Goal: Entertainment & Leisure: Consume media (video, audio)

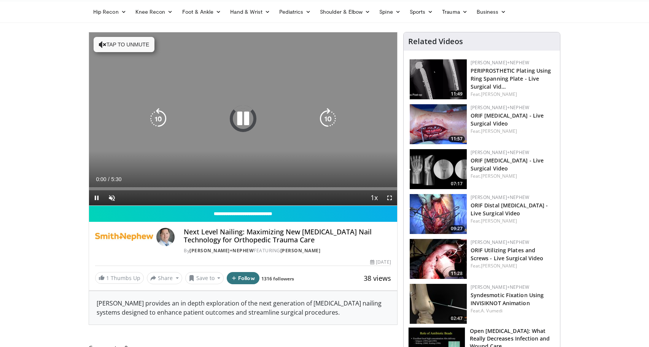
click at [104, 43] on icon "Video Player" at bounding box center [103, 45] width 8 height 8
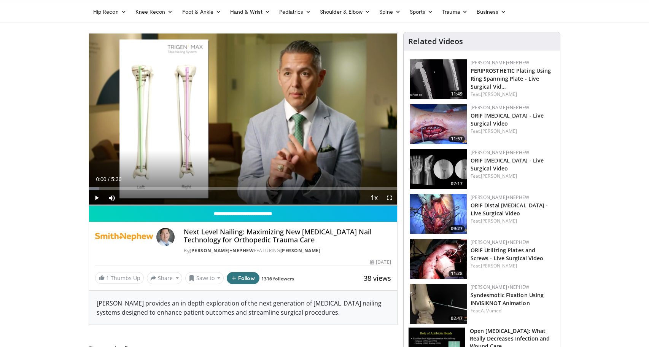
click at [96, 198] on span "Video Player" at bounding box center [96, 197] width 15 height 15
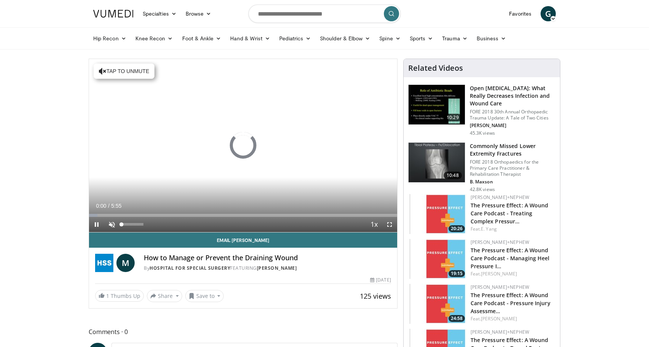
click at [111, 225] on span "Video Player" at bounding box center [111, 224] width 15 height 15
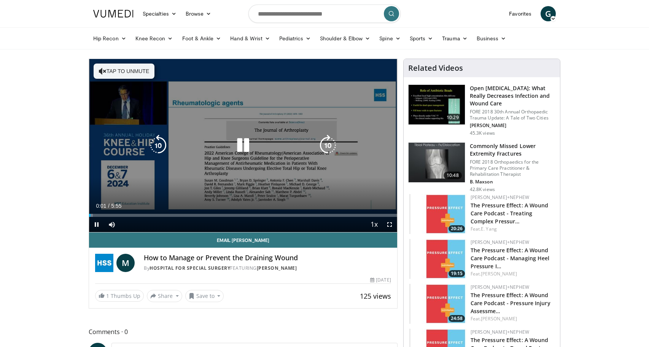
click at [104, 70] on icon "Video Player" at bounding box center [103, 71] width 8 height 8
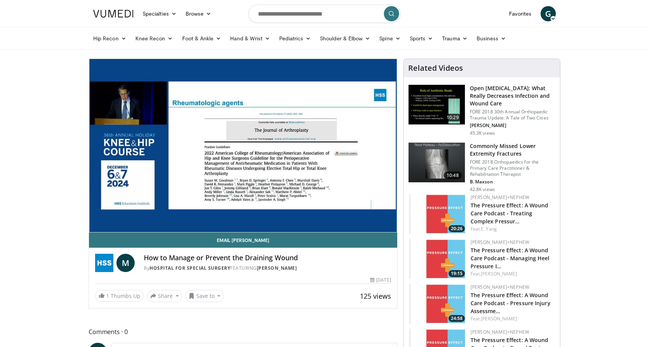
click at [389, 224] on div "10 seconds Tap to unmute" at bounding box center [243, 145] width 308 height 173
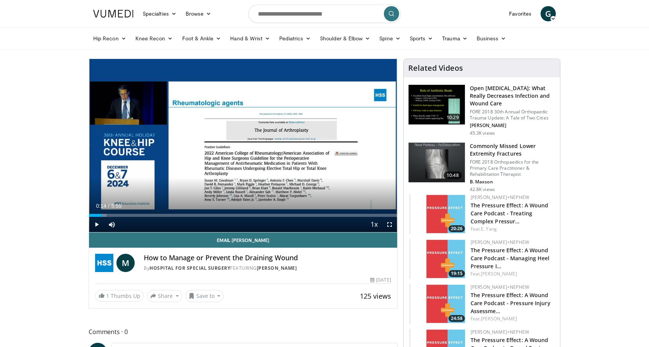
click at [314, 228] on div "Current Time 0:14 / Duration 5:55 Play Skip Backward Skip Forward Mute 0% Loade…" at bounding box center [243, 224] width 308 height 15
click at [95, 225] on span "Video Player" at bounding box center [96, 224] width 15 height 15
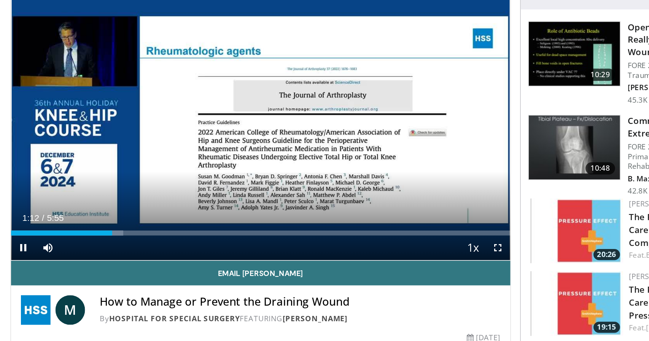
click at [89, 217] on span "Video Player" at bounding box center [96, 224] width 15 height 15
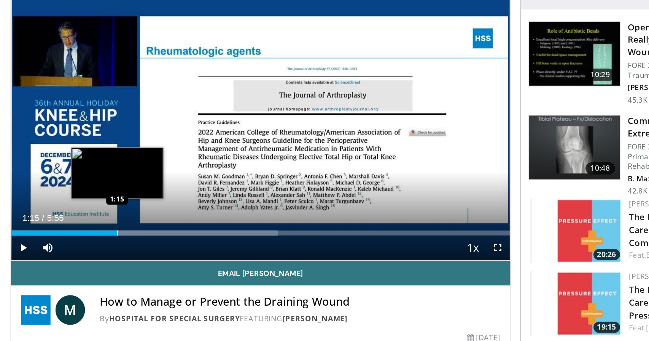
click at [113, 214] on div "Loaded : 53.48% 1:15 1:15" at bounding box center [243, 215] width 308 height 3
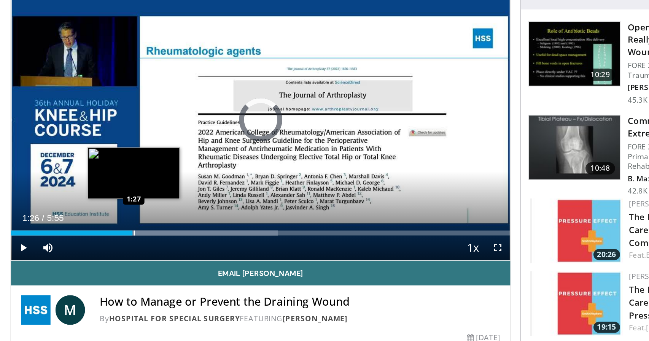
drag, startPoint x: 72, startPoint y: 144, endPoint x: 131, endPoint y: 144, distance: 58.6
click at [131, 214] on div "Progress Bar" at bounding box center [171, 215] width 165 height 3
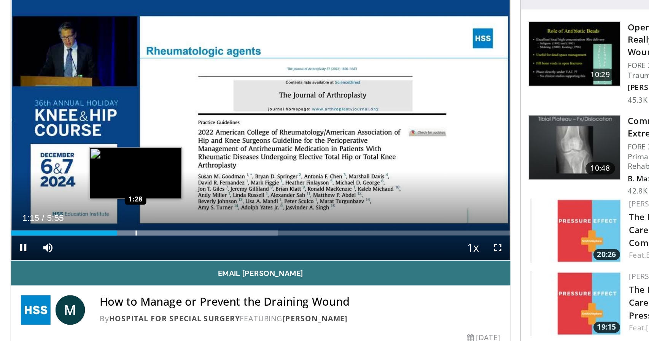
click at [131, 214] on div "Progress Bar" at bounding box center [171, 215] width 165 height 3
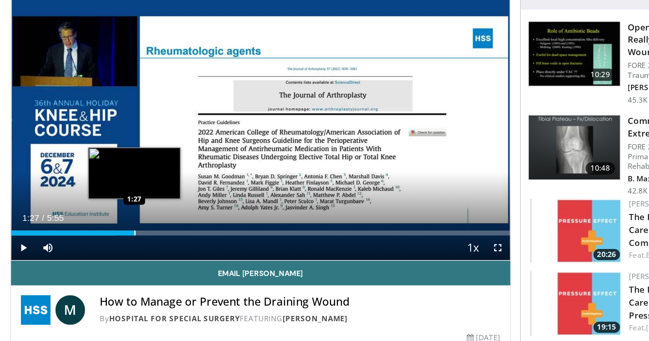
drag, startPoint x: 83, startPoint y: 145, endPoint x: 131, endPoint y: 144, distance: 48.0
click at [131, 214] on div "Loaded : 20.82% 1:27 1:27" at bounding box center [243, 215] width 308 height 3
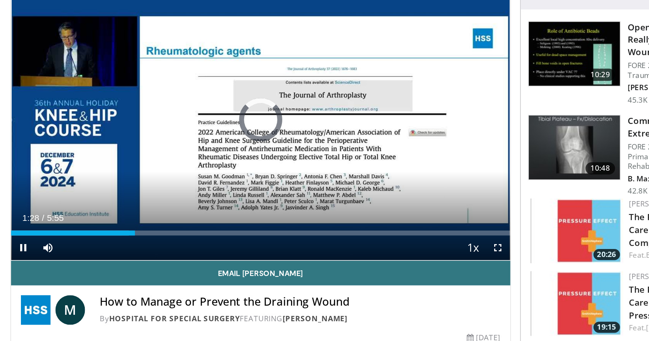
click at [89, 217] on span "Video Player" at bounding box center [96, 224] width 15 height 15
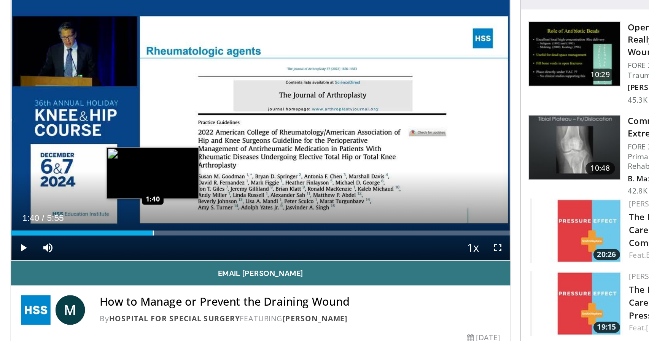
drag, startPoint x: 83, startPoint y: 144, endPoint x: 148, endPoint y: 142, distance: 65.5
click at [148, 214] on div "Loaded : 0.00% 1:40 1:40" at bounding box center [243, 215] width 308 height 3
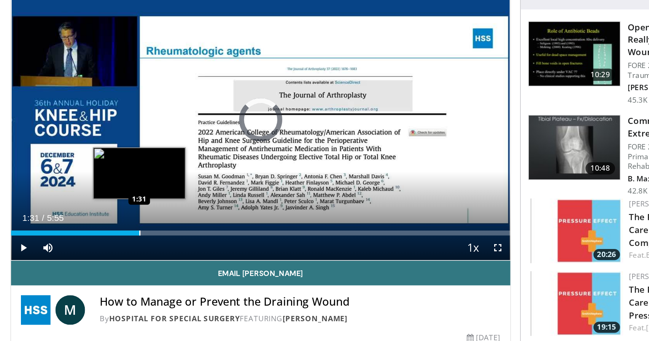
drag, startPoint x: 148, startPoint y: 142, endPoint x: 135, endPoint y: 140, distance: 13.4
click at [135, 210] on div "Loaded : 0.00% 1:31 1:31" at bounding box center [243, 213] width 308 height 7
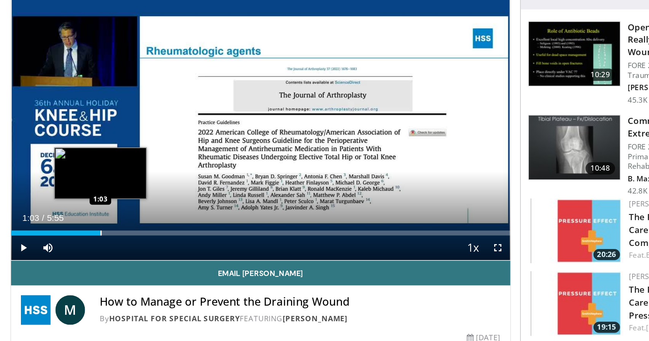
drag, startPoint x: 135, startPoint y: 140, endPoint x: 96, endPoint y: 142, distance: 39.2
click at [96, 210] on div "Loaded : 0.00% 1:03 1:03" at bounding box center [243, 213] width 308 height 7
